Goal: Task Accomplishment & Management: Manage account settings

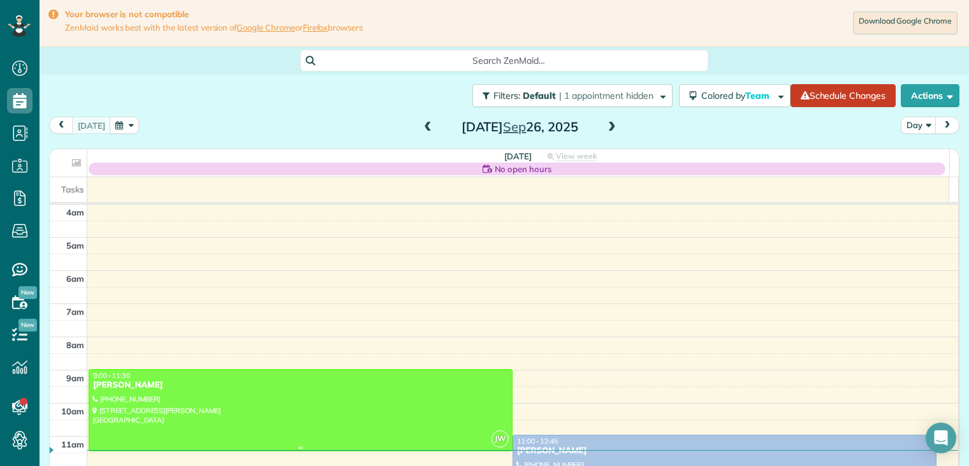
scroll to position [99, 0]
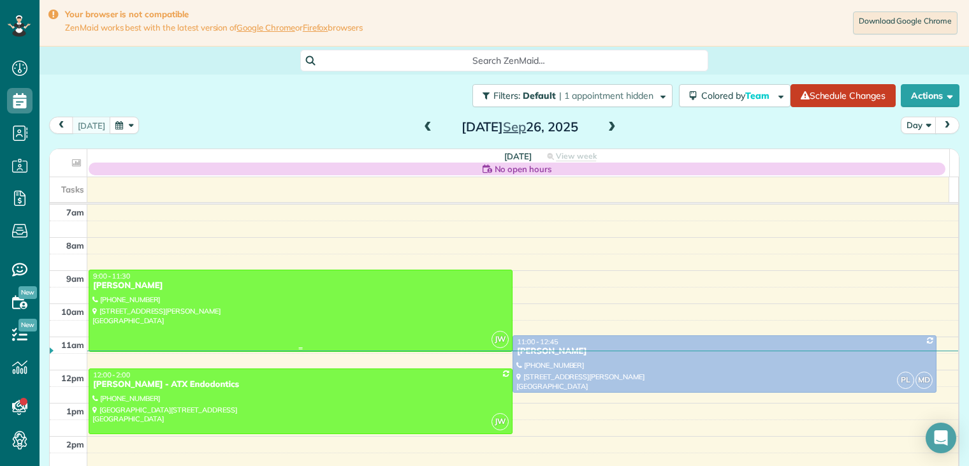
click at [142, 291] on div at bounding box center [300, 310] width 423 height 81
click at [0, 0] on div at bounding box center [0, 0] width 0 height 0
click at [140, 294] on div at bounding box center [300, 310] width 423 height 81
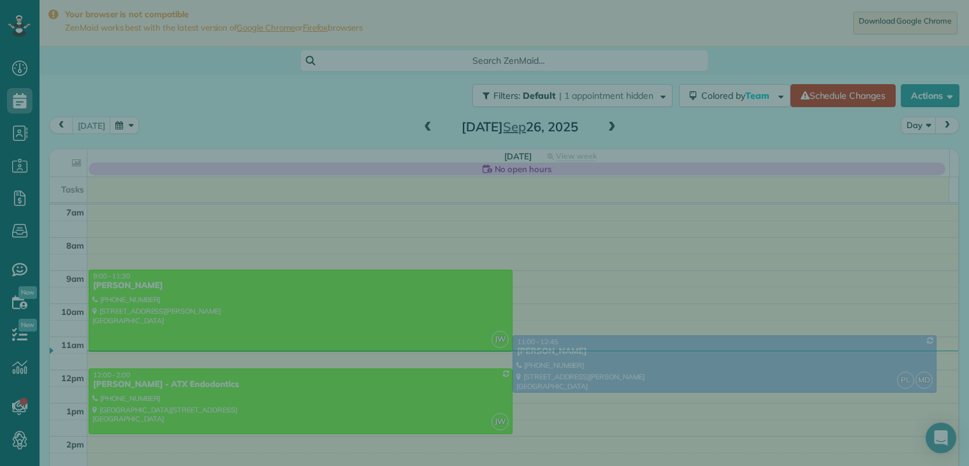
click at [140, 294] on div at bounding box center [484, 233] width 969 height 466
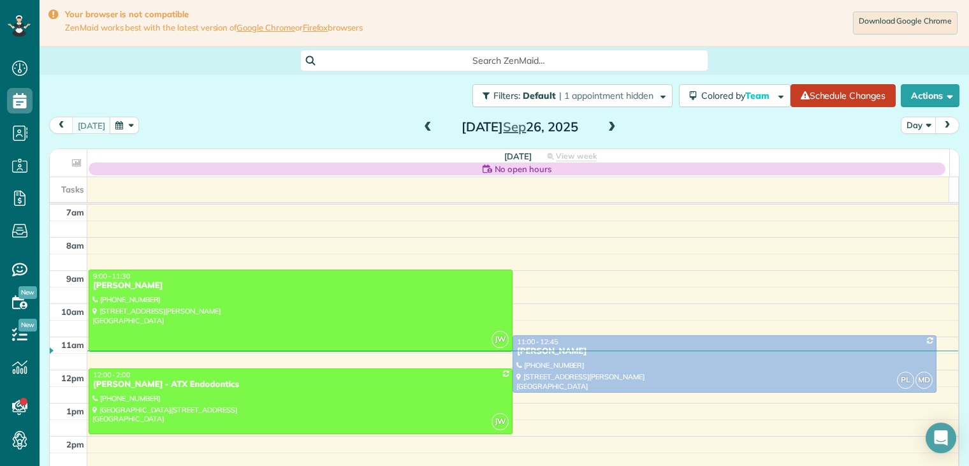
drag, startPoint x: 140, startPoint y: 294, endPoint x: 159, endPoint y: 303, distance: 21.7
click at [159, 303] on div at bounding box center [300, 310] width 423 height 81
click at [0, 0] on div at bounding box center [0, 0] width 0 height 0
click at [159, 303] on div at bounding box center [300, 310] width 423 height 81
click at [0, 0] on div at bounding box center [0, 0] width 0 height 0
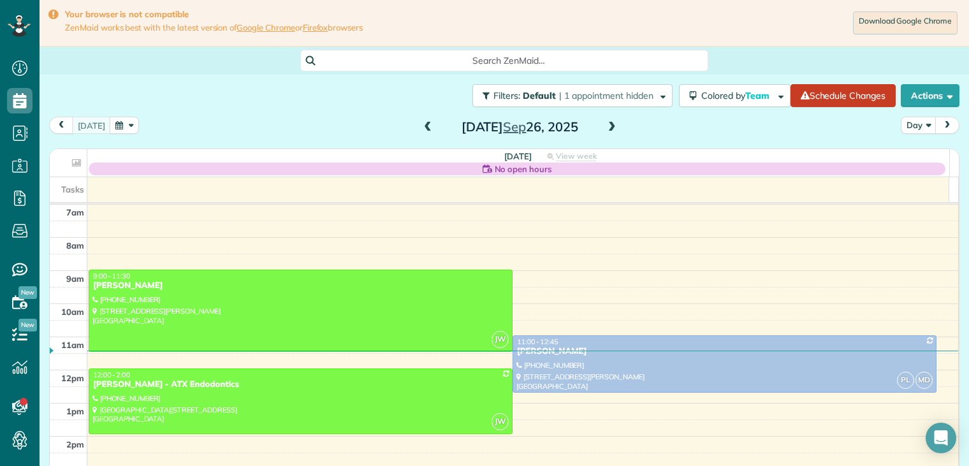
drag, startPoint x: 159, startPoint y: 303, endPoint x: 189, endPoint y: 299, distance: 29.6
click at [189, 299] on div at bounding box center [300, 310] width 423 height 81
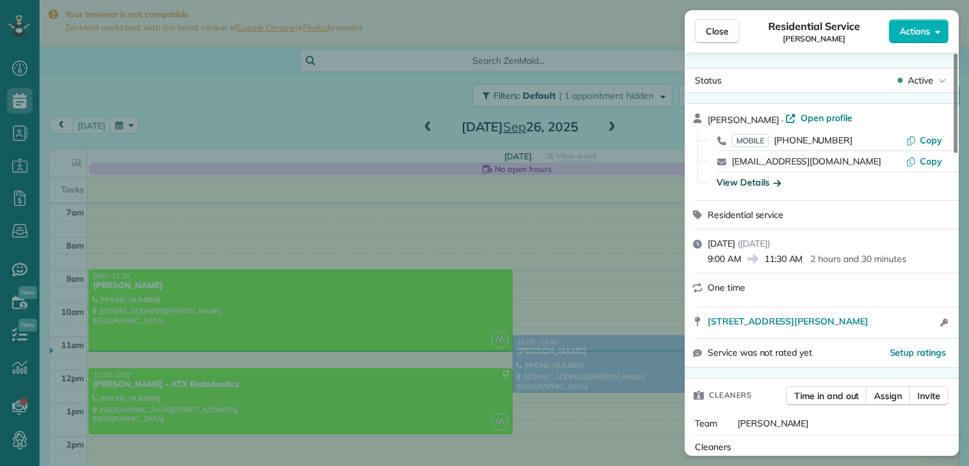
click at [778, 181] on icon "button" at bounding box center [777, 183] width 8 height 6
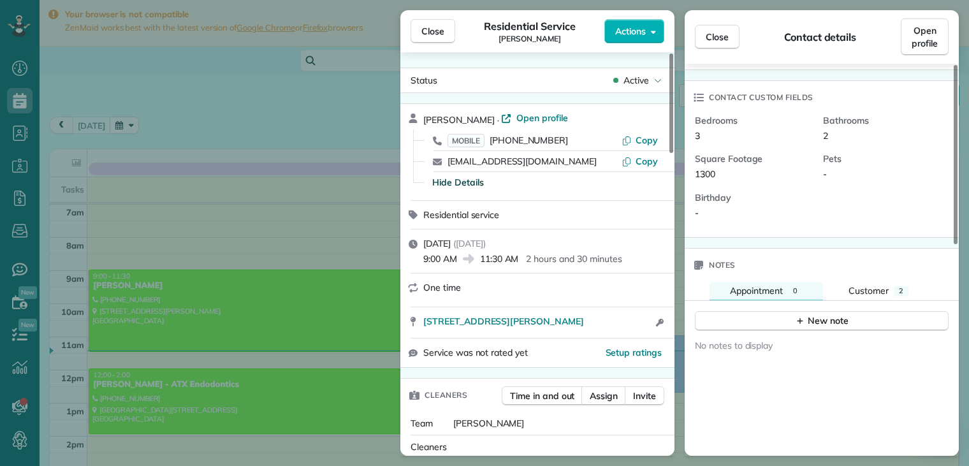
scroll to position [383, 0]
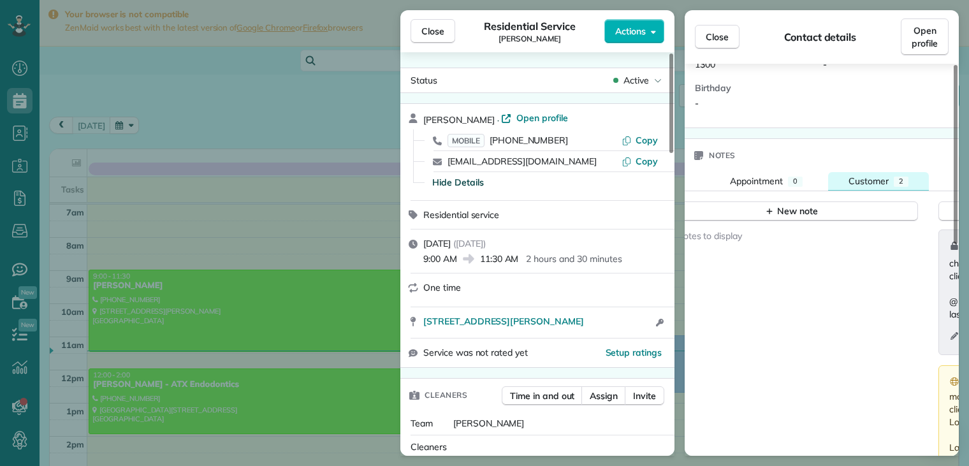
click at [879, 175] on span "Customer" at bounding box center [869, 180] width 40 height 11
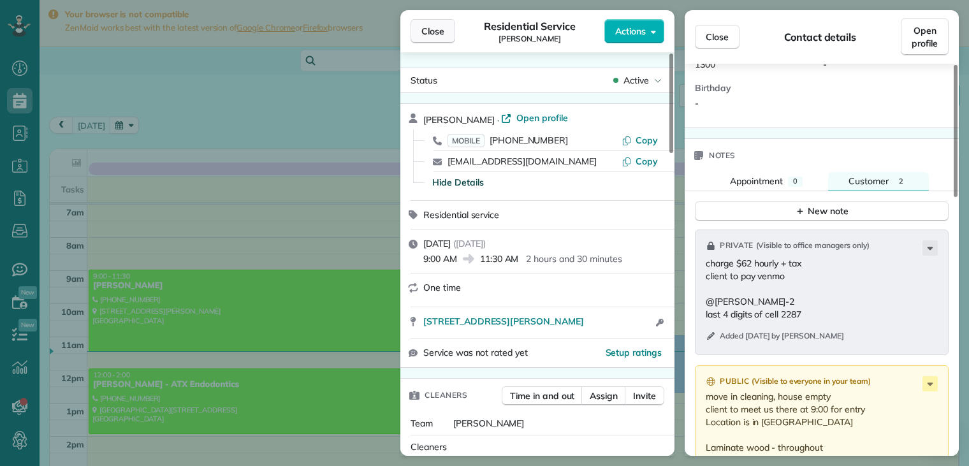
click at [440, 34] on span "Close" at bounding box center [432, 31] width 23 height 13
